Goal: Task Accomplishment & Management: Manage account settings

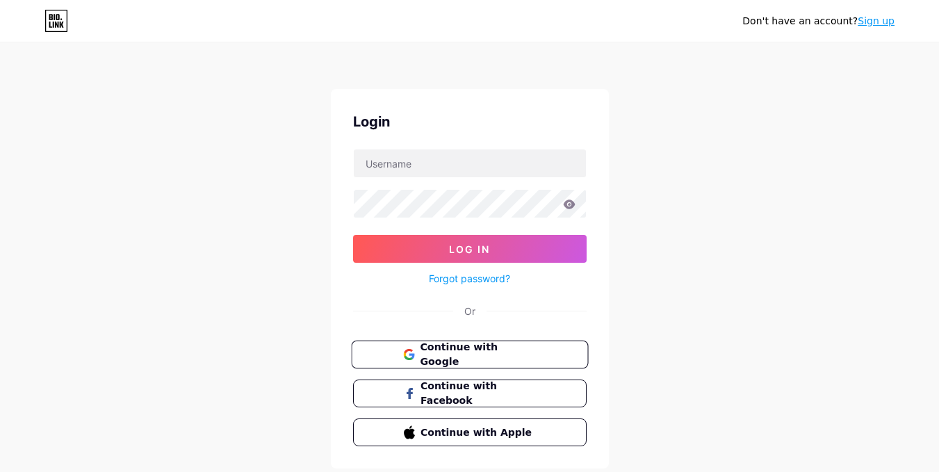
click at [469, 352] on span "Continue with Google" at bounding box center [478, 355] width 116 height 30
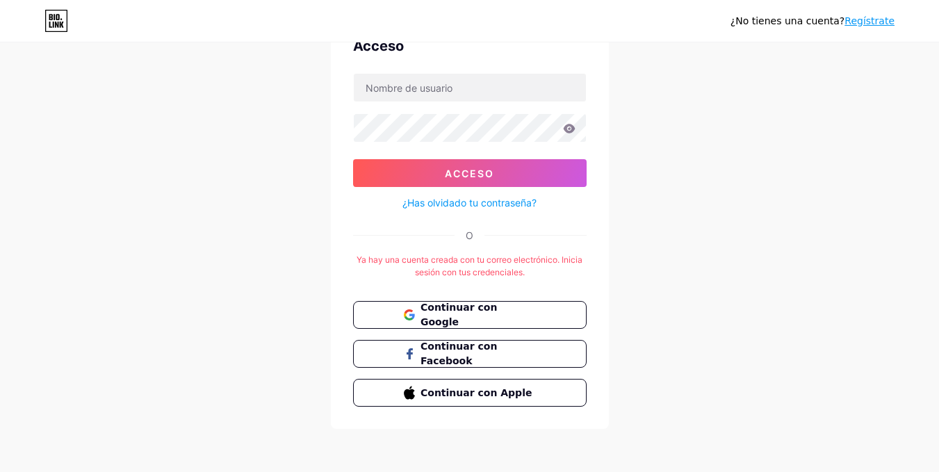
scroll to position [76, 0]
click at [489, 199] on font "¿Has olvidado tu contraseña?" at bounding box center [469, 202] width 134 height 12
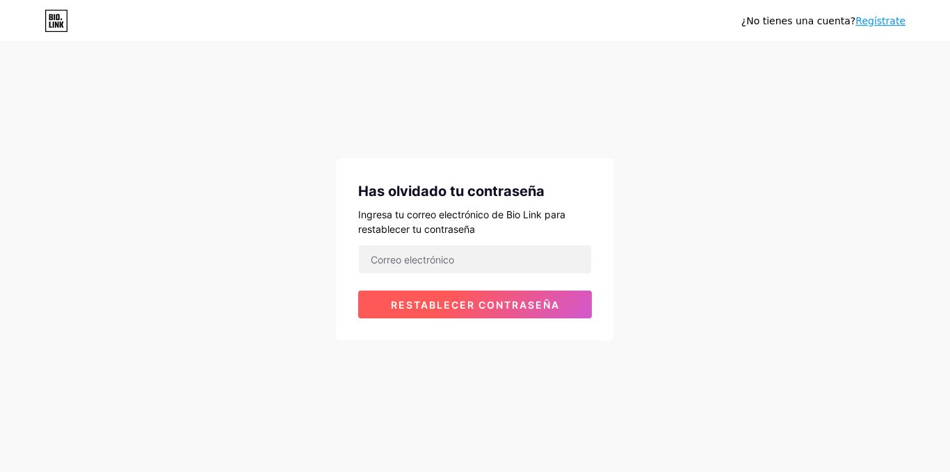
drag, startPoint x: 556, startPoint y: 295, endPoint x: 573, endPoint y: 277, distance: 25.6
click at [555, 295] on button "Restablecer contraseña" at bounding box center [475, 305] width 234 height 28
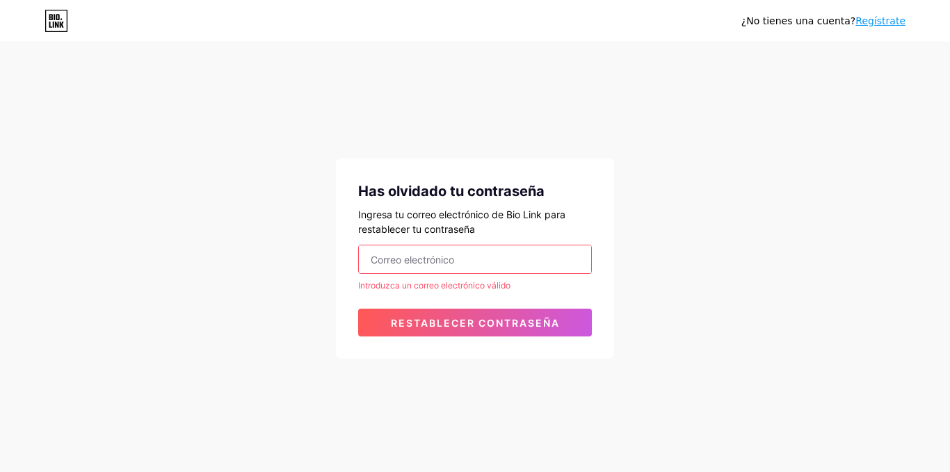
drag, startPoint x: 539, startPoint y: 238, endPoint x: 536, endPoint y: 248, distance: 10.8
click at [537, 246] on div "Has olvidado tu contraseña Ingresa tu correo electrónico de Bio Link para resta…" at bounding box center [475, 258] width 278 height 200
click at [536, 248] on input "email" at bounding box center [475, 259] width 232 height 28
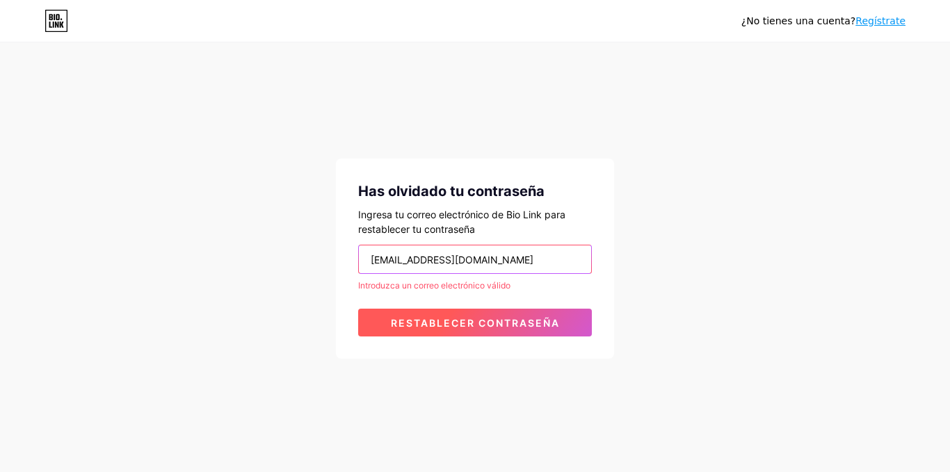
type input "kawsaycym@gmail.com"
click at [464, 322] on font "Restablecer contraseña" at bounding box center [475, 323] width 169 height 12
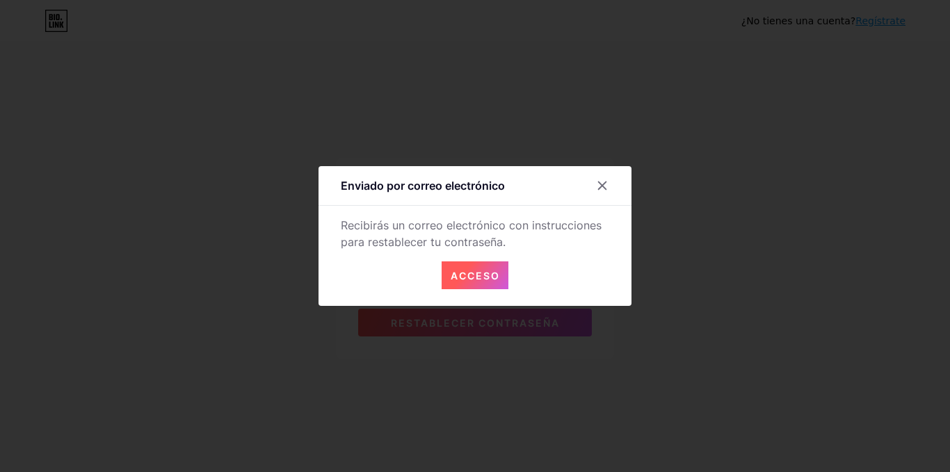
click at [457, 277] on font "Acceso" at bounding box center [474, 276] width 49 height 12
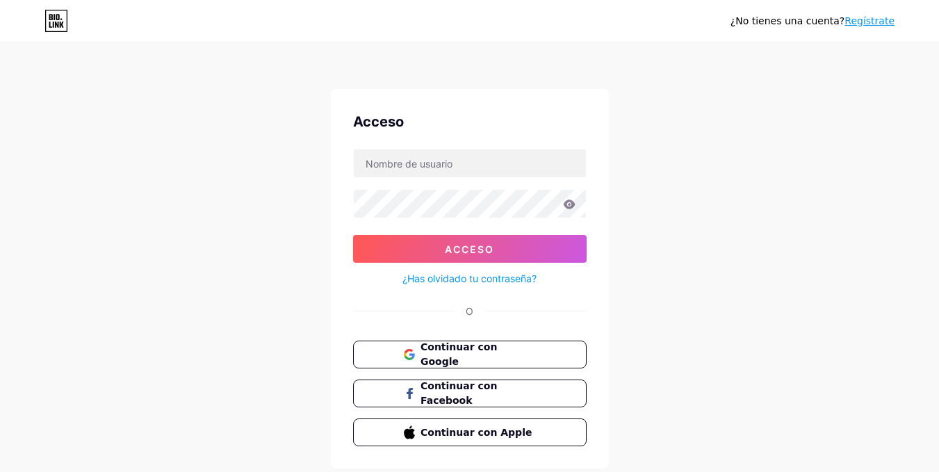
click at [474, 279] on font "¿Has olvidado tu contraseña?" at bounding box center [469, 278] width 134 height 12
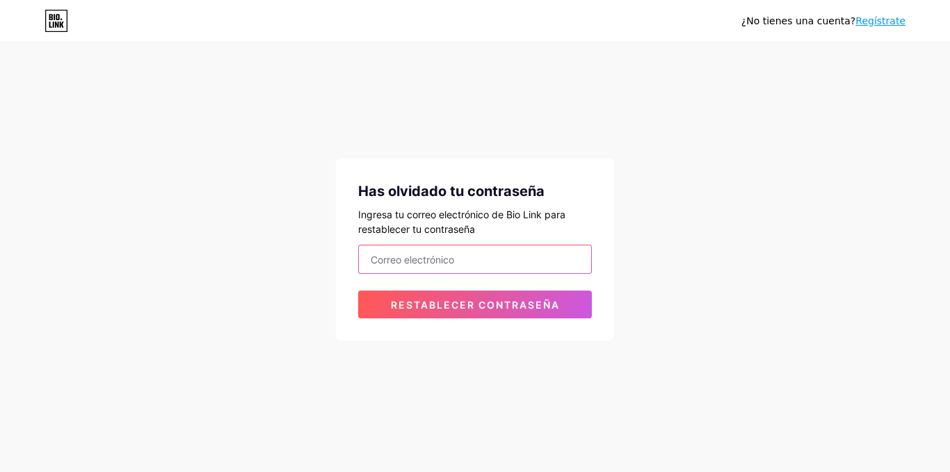
click at [474, 264] on input "email" at bounding box center [475, 259] width 232 height 28
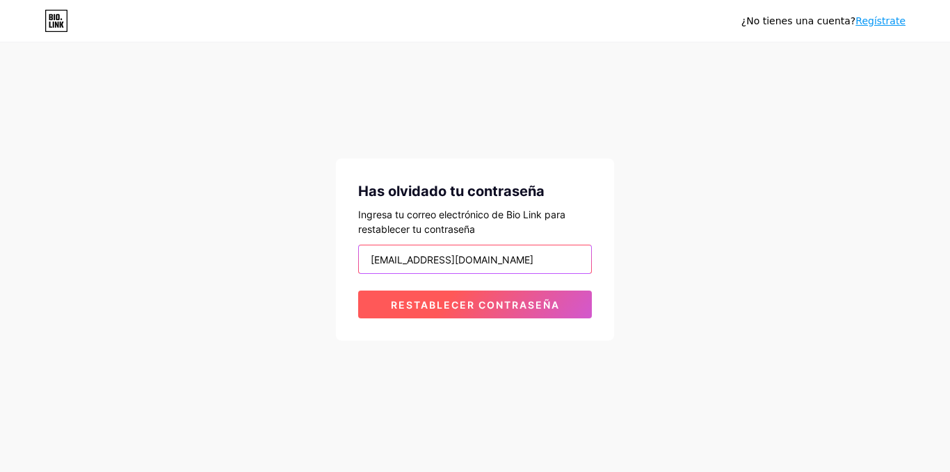
type input "kawsaycym@gmail.com"
click at [526, 305] on font "Restablecer contraseña" at bounding box center [475, 305] width 169 height 12
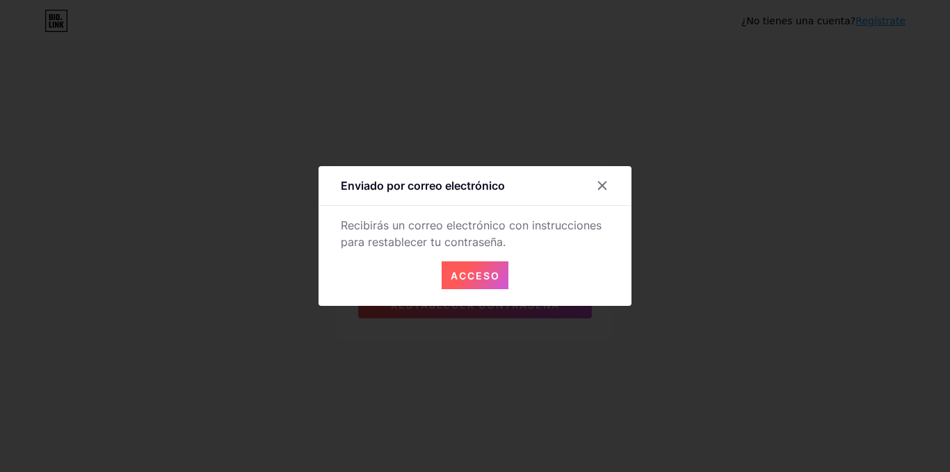
click at [476, 270] on font "Acceso" at bounding box center [474, 276] width 49 height 12
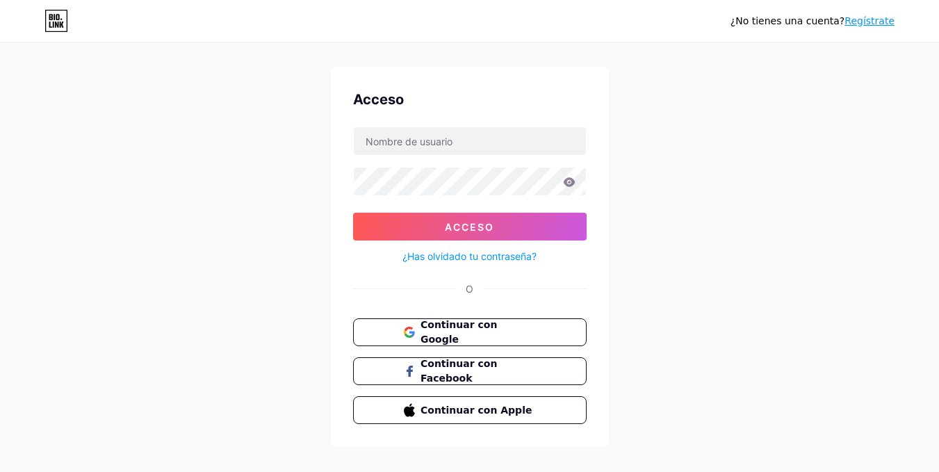
scroll to position [40, 0]
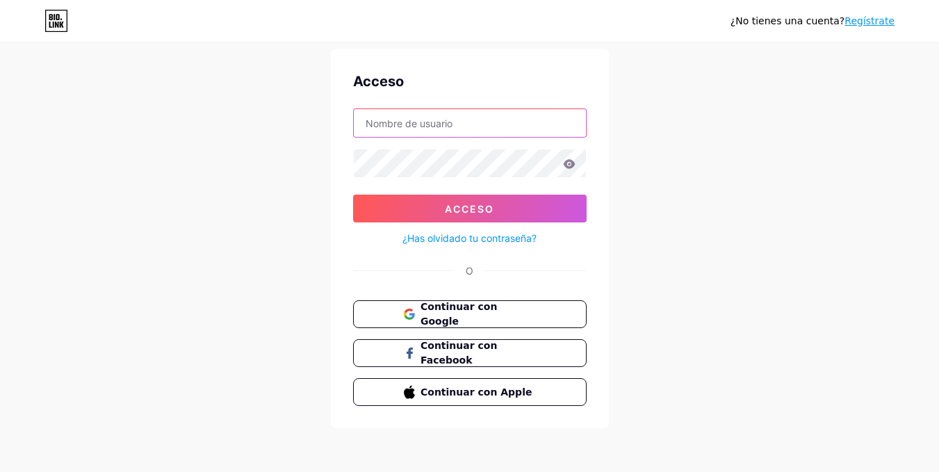
click at [419, 123] on input "text" at bounding box center [470, 123] width 232 height 28
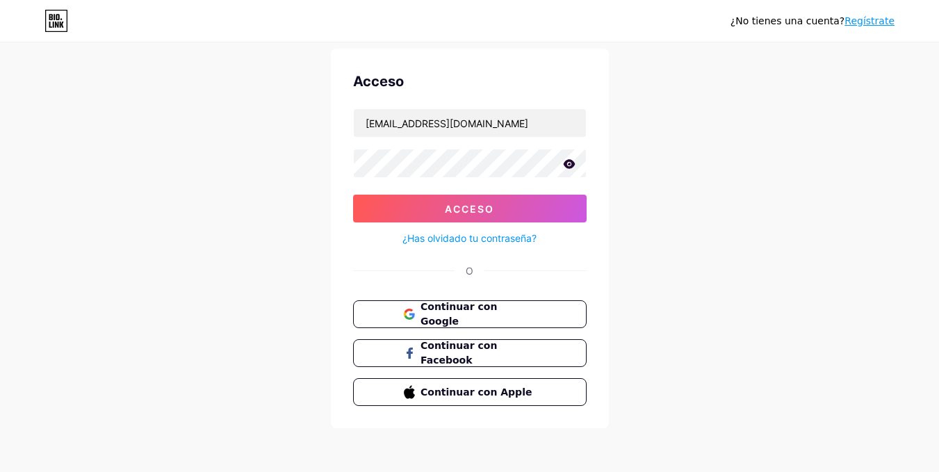
click at [573, 165] on icon at bounding box center [569, 163] width 12 height 9
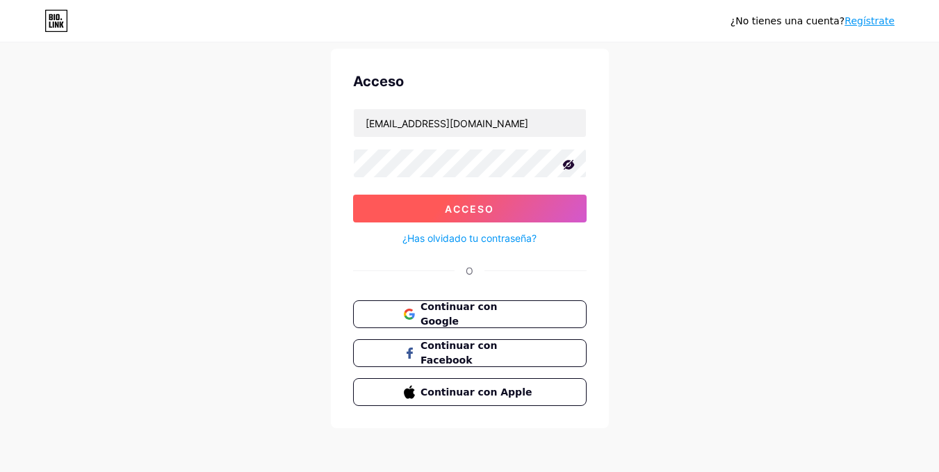
click at [521, 213] on button "Acceso" at bounding box center [470, 209] width 234 height 28
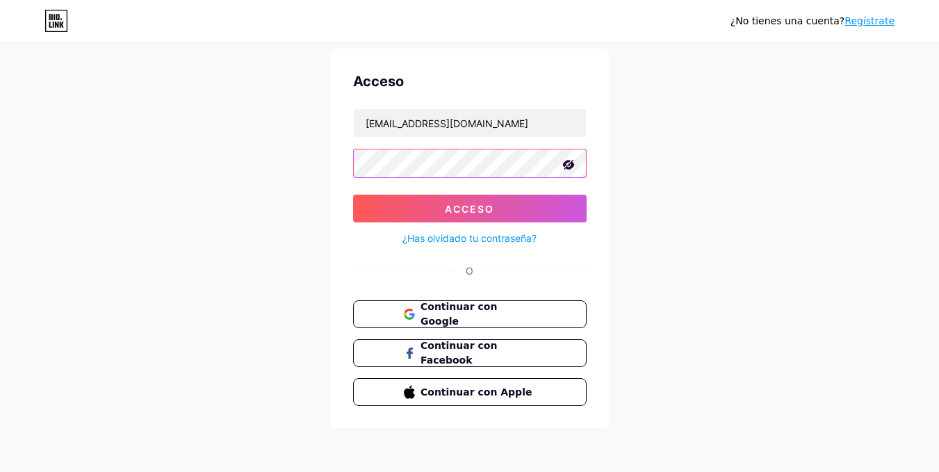
click at [353, 195] on button "Acceso" at bounding box center [470, 209] width 234 height 28
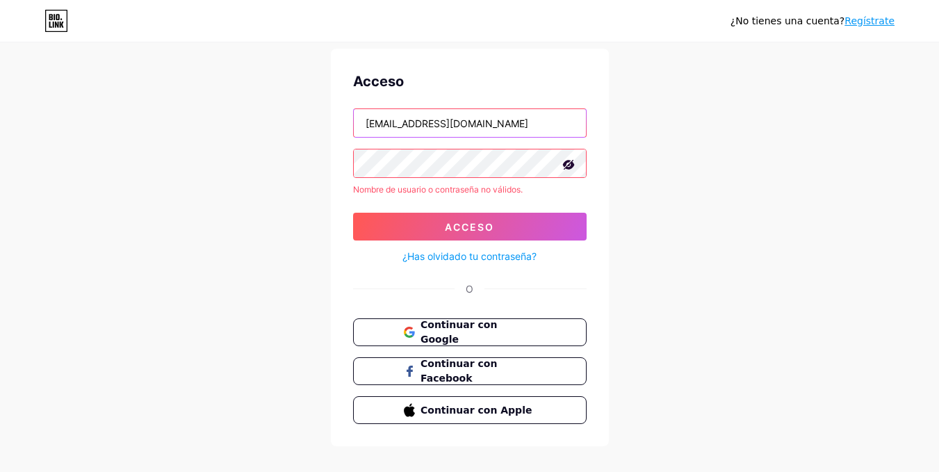
click at [491, 126] on input "kawsaycym@gmail.com" at bounding box center [470, 123] width 232 height 28
click at [422, 127] on input "kawsaycym@gmail.com" at bounding box center [470, 123] width 232 height 28
type input "kawsayCyM@gmail.com"
click at [353, 213] on button "Acceso" at bounding box center [470, 227] width 234 height 28
click at [373, 123] on input "kawsayCyM@gmail.com" at bounding box center [470, 123] width 232 height 28
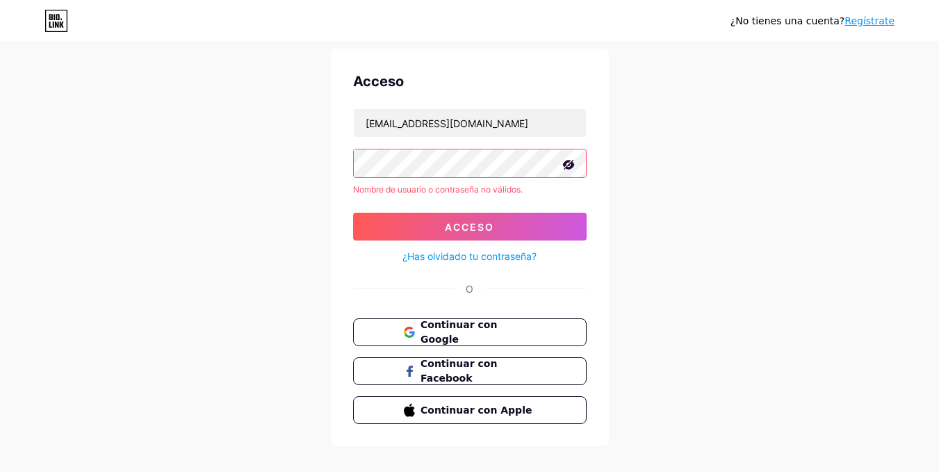
click at [644, 145] on div "¿No tienes una cuenta? Regístrate Acceso kawsayCyM@gmail.com Nombre de usuario …" at bounding box center [469, 225] width 939 height 531
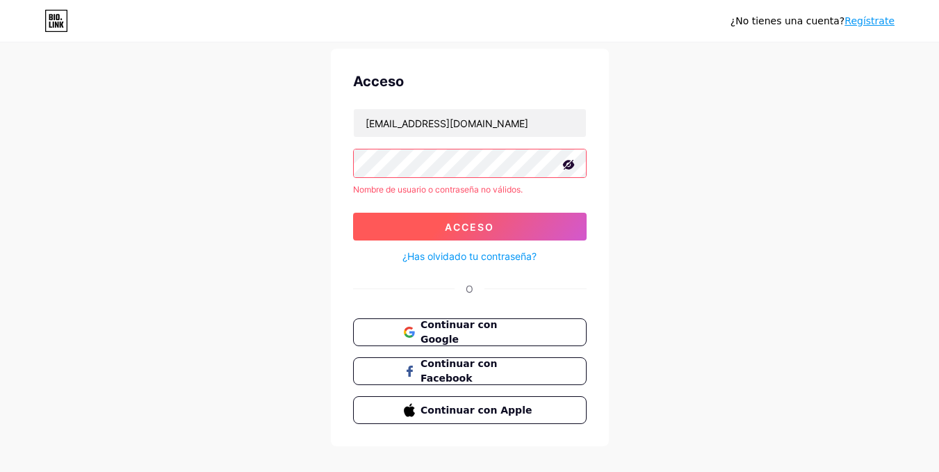
click at [539, 234] on button "Acceso" at bounding box center [470, 227] width 234 height 28
click at [532, 222] on button "Acceso" at bounding box center [470, 227] width 234 height 28
click at [532, 218] on button "Acceso" at bounding box center [470, 227] width 234 height 28
click at [530, 215] on button "Acceso" at bounding box center [470, 227] width 234 height 28
click at [529, 220] on button "Acceso" at bounding box center [470, 227] width 234 height 28
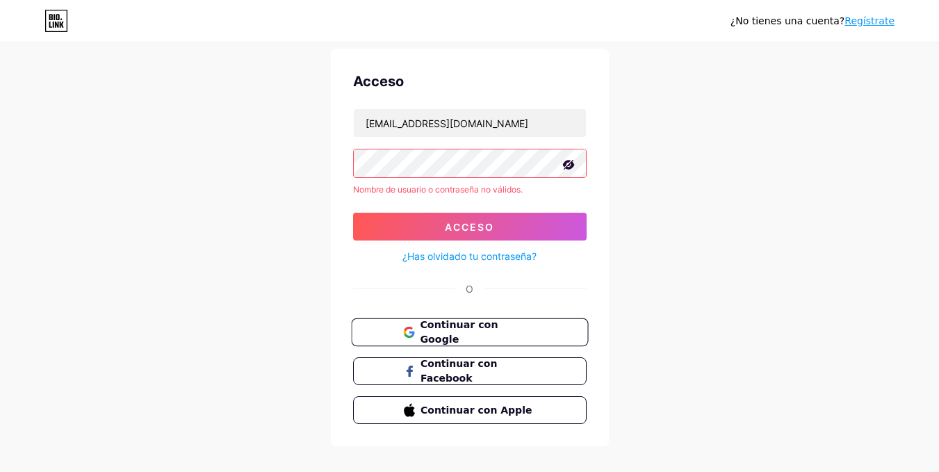
click at [498, 330] on font "Continuar con Google" at bounding box center [459, 332] width 78 height 26
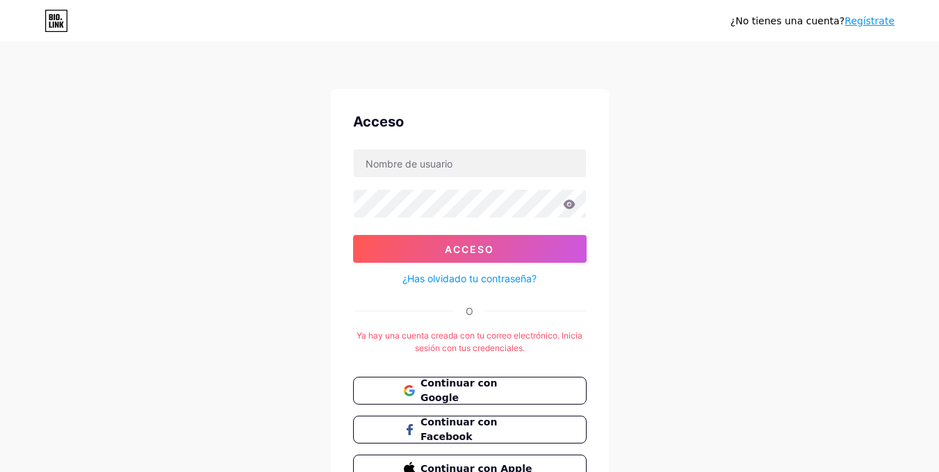
click at [473, 278] on font "¿Has olvidado tu contraseña?" at bounding box center [469, 278] width 134 height 12
click at [427, 165] on input "text" at bounding box center [470, 163] width 232 height 28
